Goal: Task Accomplishment & Management: Manage account settings

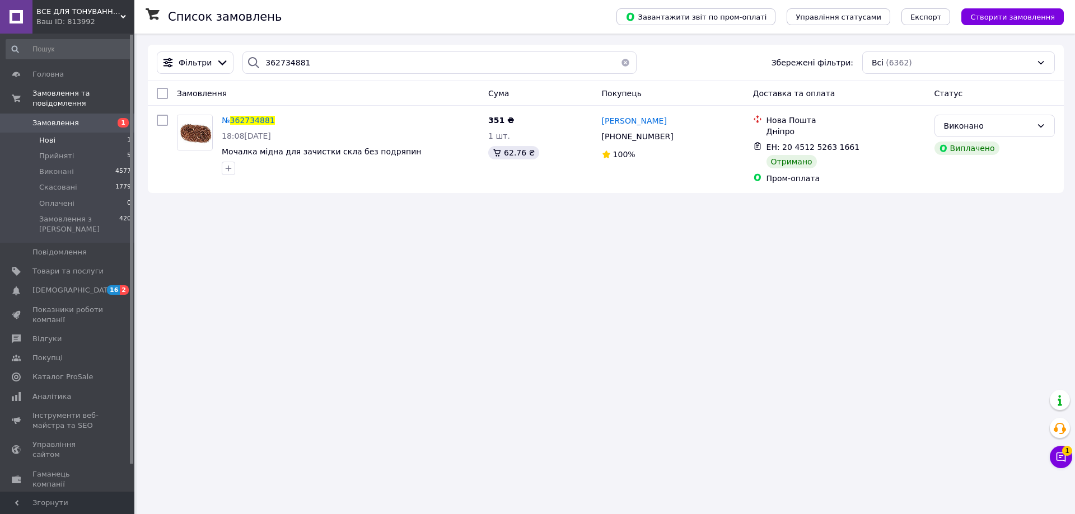
click at [58, 133] on li "Нові 1" at bounding box center [69, 141] width 138 height 16
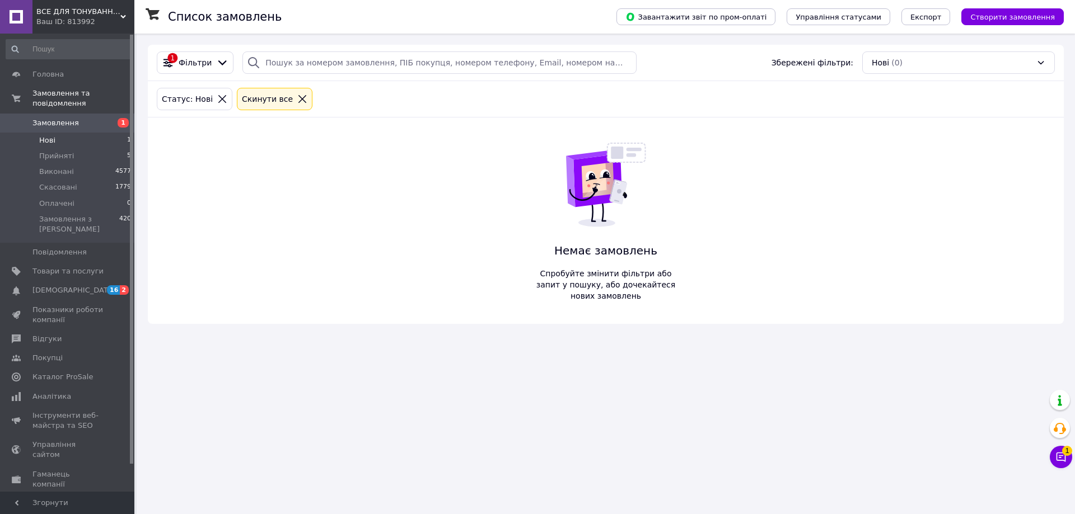
click at [57, 133] on li "Нові 1" at bounding box center [69, 141] width 138 height 16
click at [50, 118] on span "Замовлення" at bounding box center [55, 123] width 46 height 10
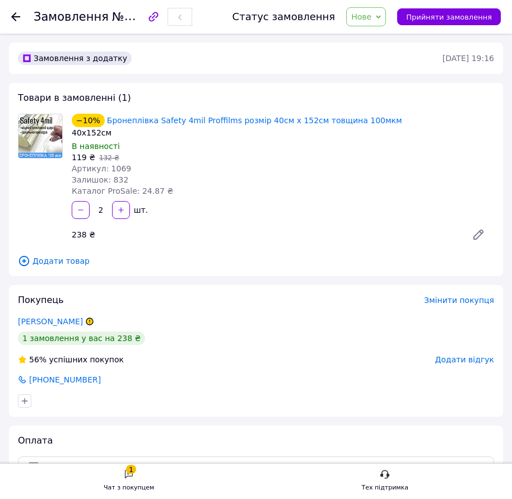
click at [370, 22] on span "Нове" at bounding box center [366, 16] width 40 height 19
click at [374, 38] on li "Прийнято" at bounding box center [372, 39] width 51 height 17
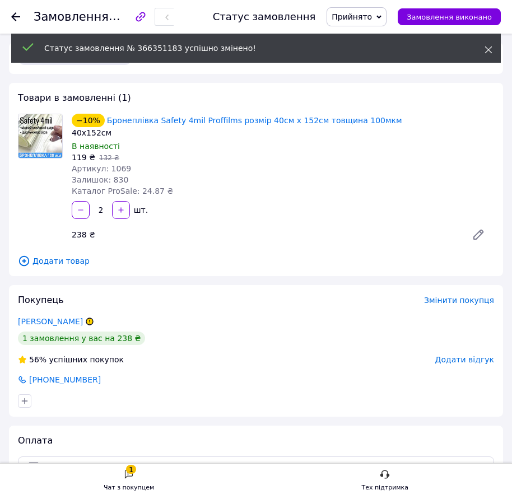
click at [486, 50] on icon at bounding box center [488, 50] width 8 height 8
